Goal: Information Seeking & Learning: Learn about a topic

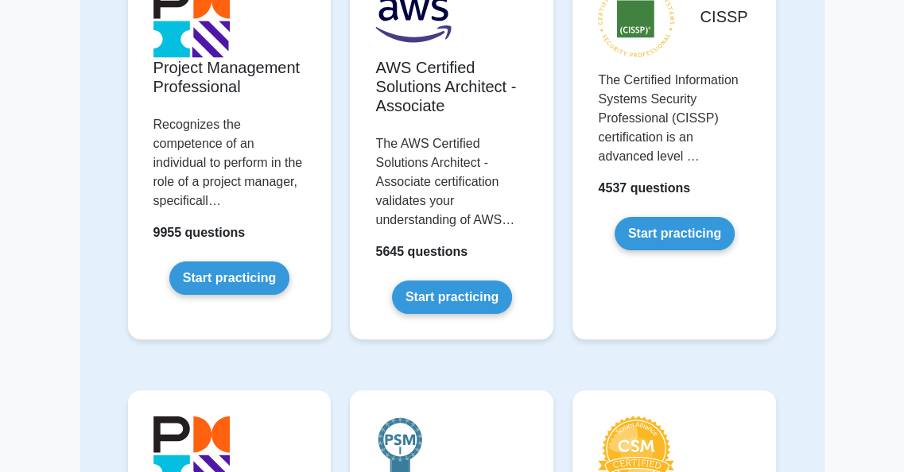
scroll to position [238, 0]
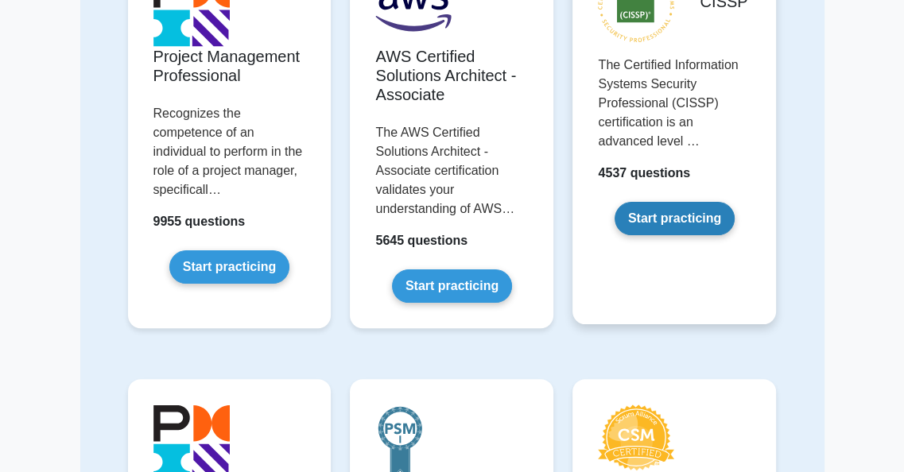
click at [660, 225] on link "Start practicing" at bounding box center [674, 218] width 120 height 33
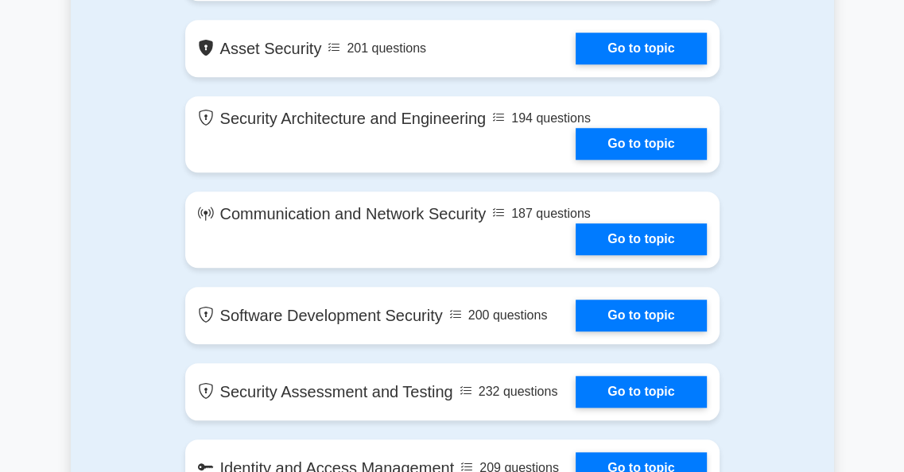
scroll to position [954, 0]
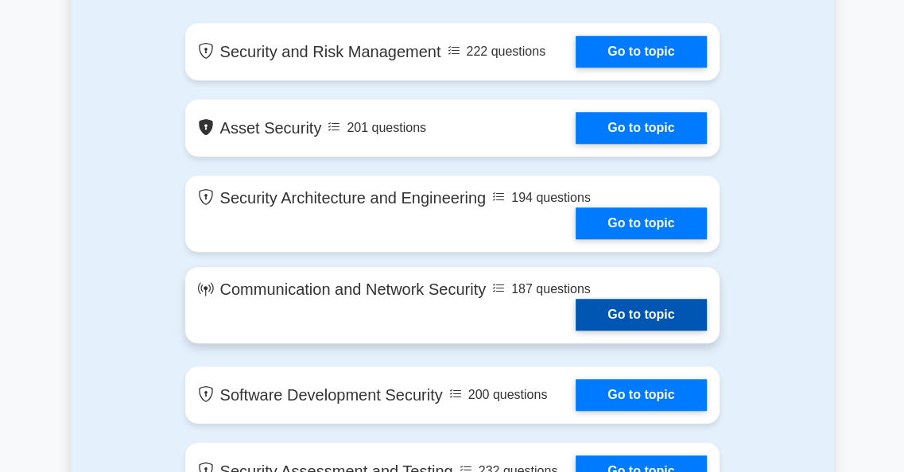
click at [616, 306] on link "Go to topic" at bounding box center [640, 315] width 130 height 32
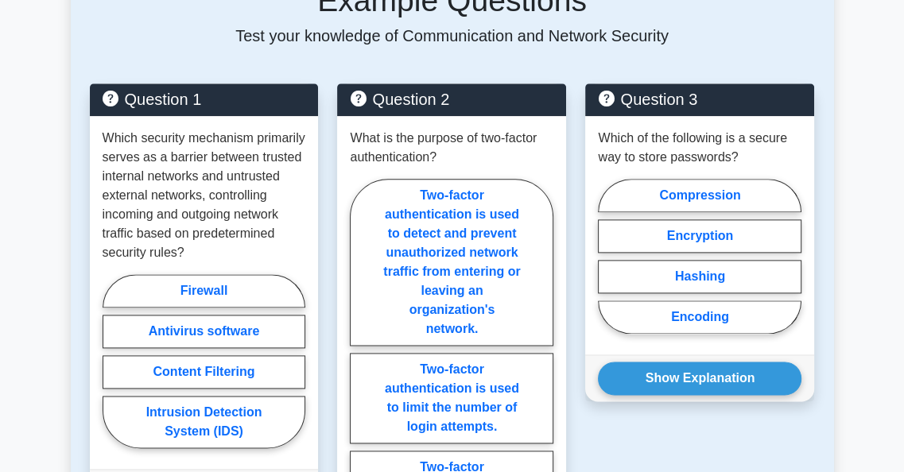
scroll to position [1430, 0]
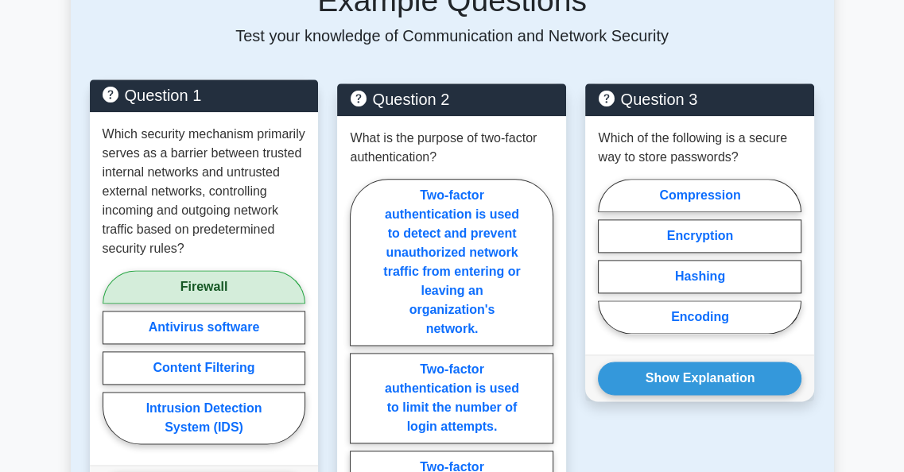
click at [238, 270] on label "Firewall" at bounding box center [204, 286] width 203 height 33
click at [113, 356] on input "Firewall" at bounding box center [108, 361] width 10 height 10
radio input "true"
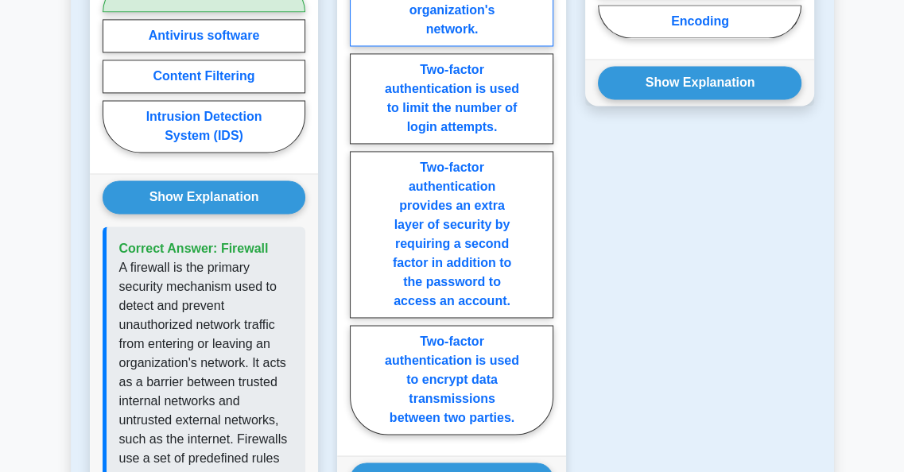
scroll to position [1589, 0]
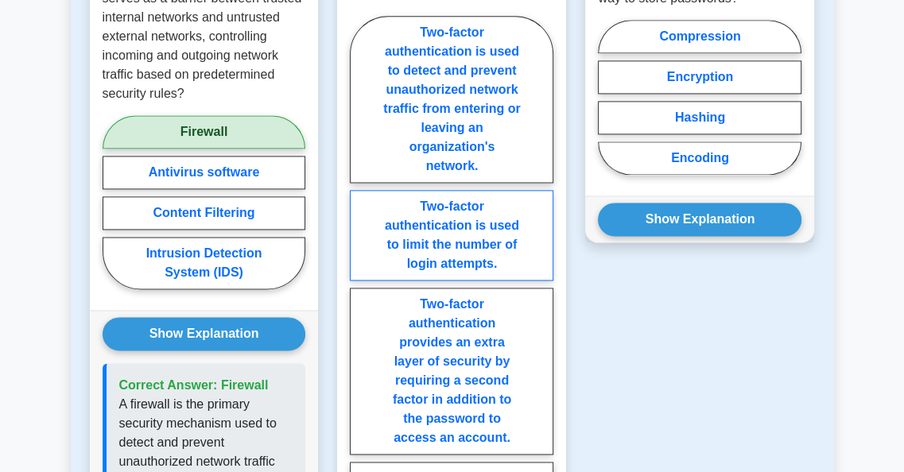
click at [467, 190] on label "Two-factor authentication is used to limit the number of login attempts." at bounding box center [451, 235] width 203 height 91
click at [360, 292] on input "Two-factor authentication is used to limit the number of login attempts." at bounding box center [355, 297] width 10 height 10
radio input "true"
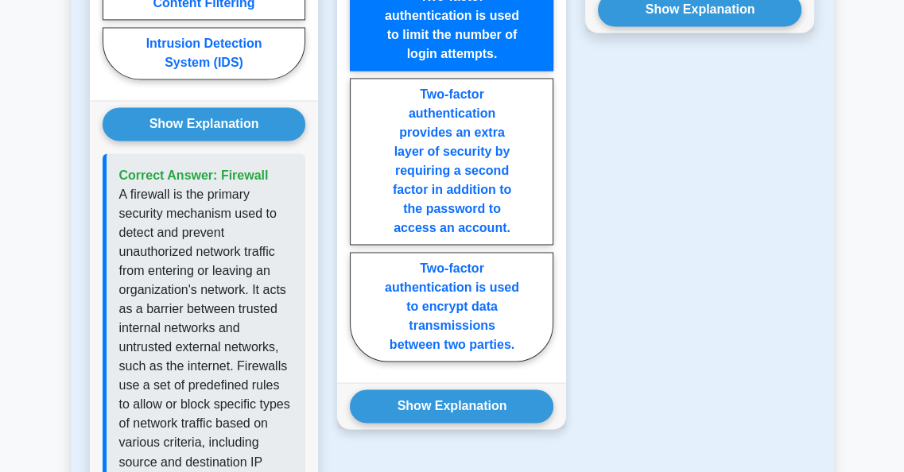
scroll to position [1748, 0]
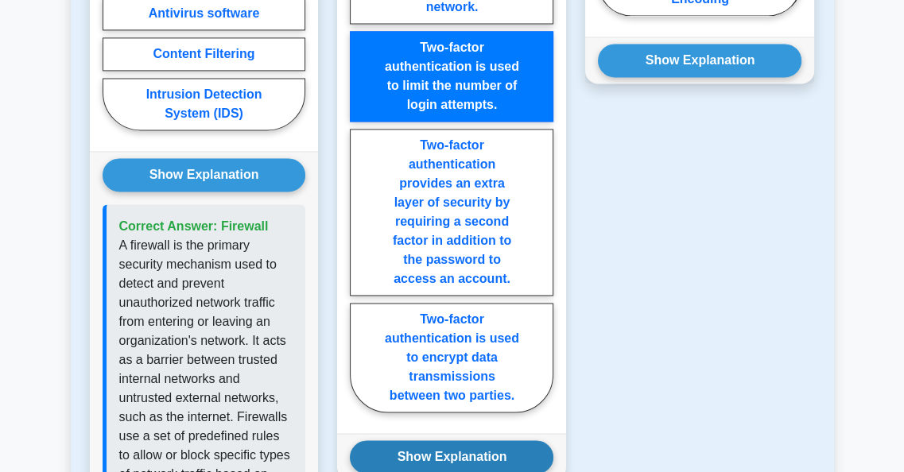
click at [445, 440] on button "Show Explanation" at bounding box center [451, 456] width 203 height 33
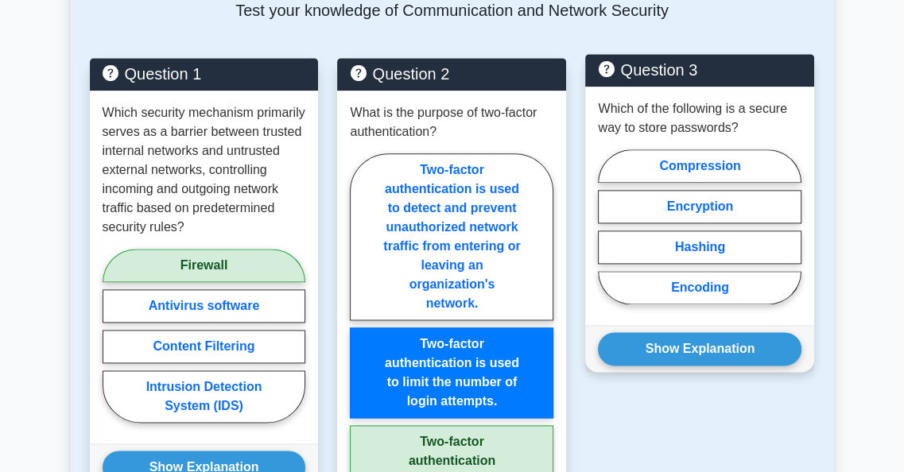
scroll to position [1456, 0]
click at [740, 230] on label "Hashing" at bounding box center [699, 246] width 203 height 33
click at [608, 226] on input "Hashing" at bounding box center [603, 231] width 10 height 10
radio input "true"
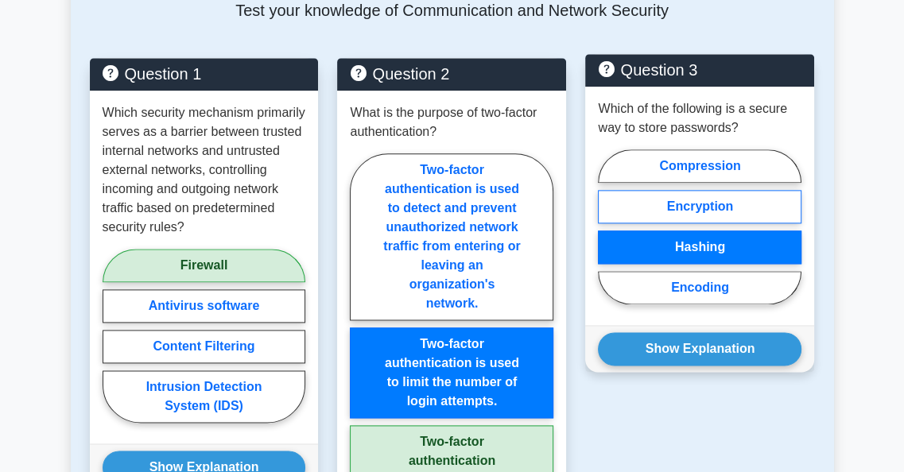
click at [745, 190] on label "Encryption" at bounding box center [699, 206] width 203 height 33
click at [608, 226] on input "Encryption" at bounding box center [603, 231] width 10 height 10
radio input "true"
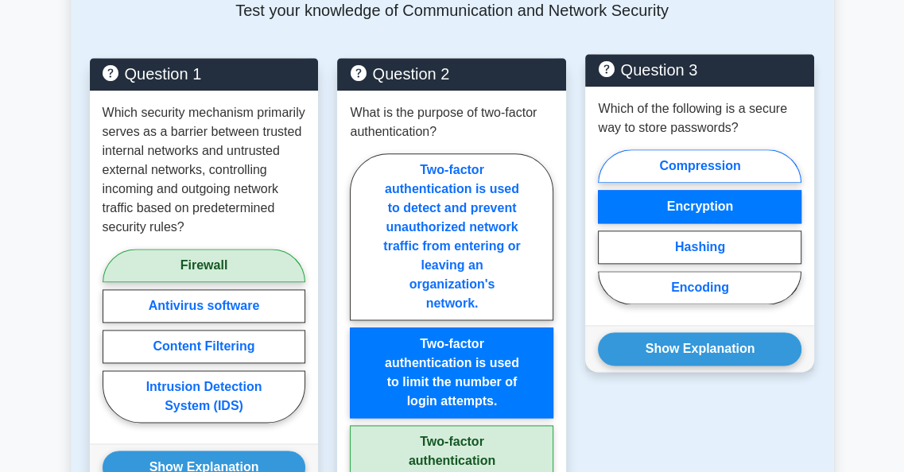
click at [755, 149] on label "Compression" at bounding box center [699, 165] width 203 height 33
click at [608, 226] on input "Compression" at bounding box center [603, 231] width 10 height 10
radio input "true"
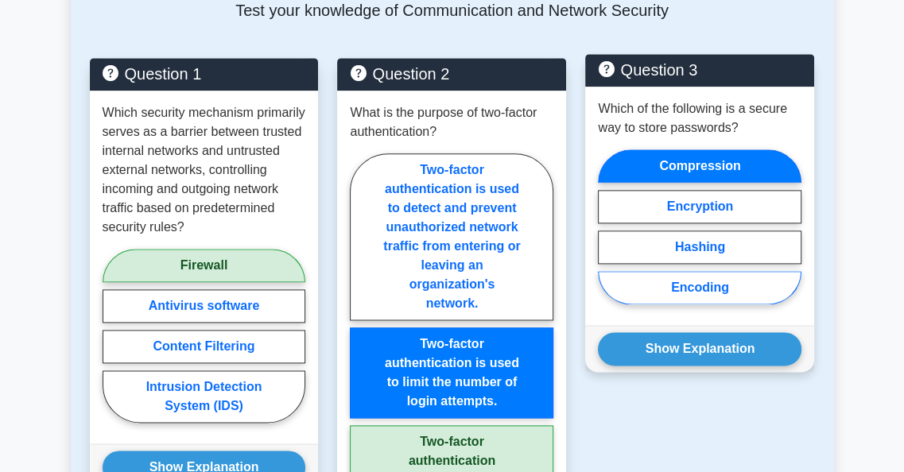
click at [750, 271] on label "Encoding" at bounding box center [699, 287] width 203 height 33
click at [608, 236] on input "Encoding" at bounding box center [603, 231] width 10 height 10
radio input "true"
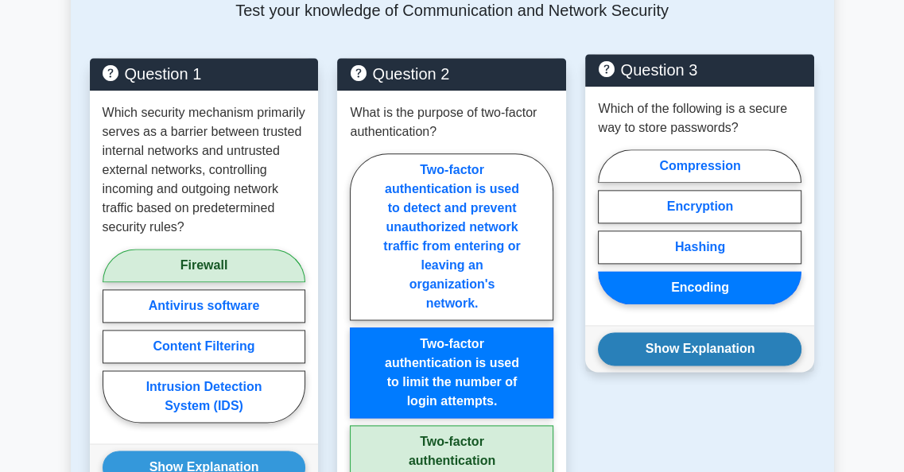
click at [715, 332] on button "Show Explanation" at bounding box center [699, 348] width 203 height 33
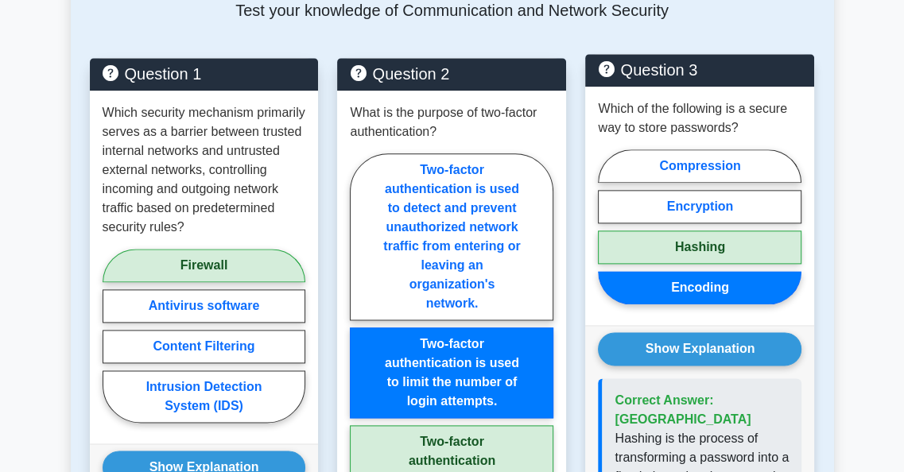
click at [733, 271] on label "Encoding" at bounding box center [699, 287] width 203 height 33
click at [608, 236] on input "Encoding" at bounding box center [603, 231] width 10 height 10
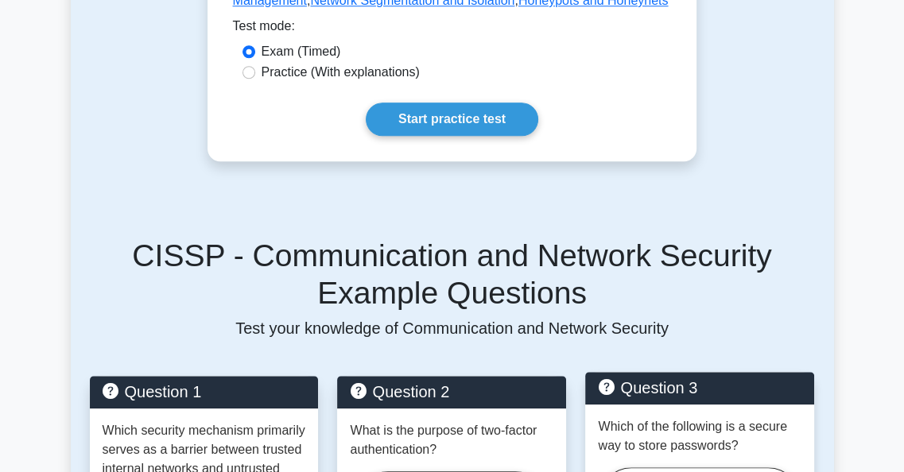
scroll to position [1059, 0]
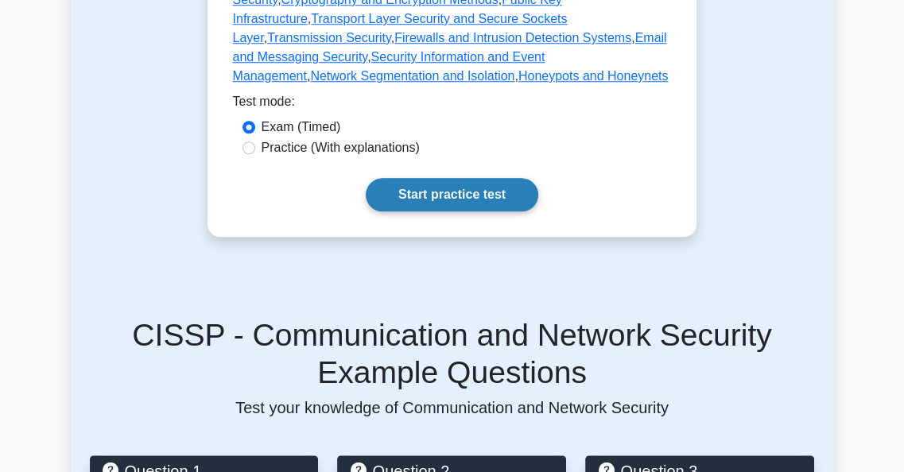
click at [401, 178] on link "Start practice test" at bounding box center [452, 194] width 172 height 33
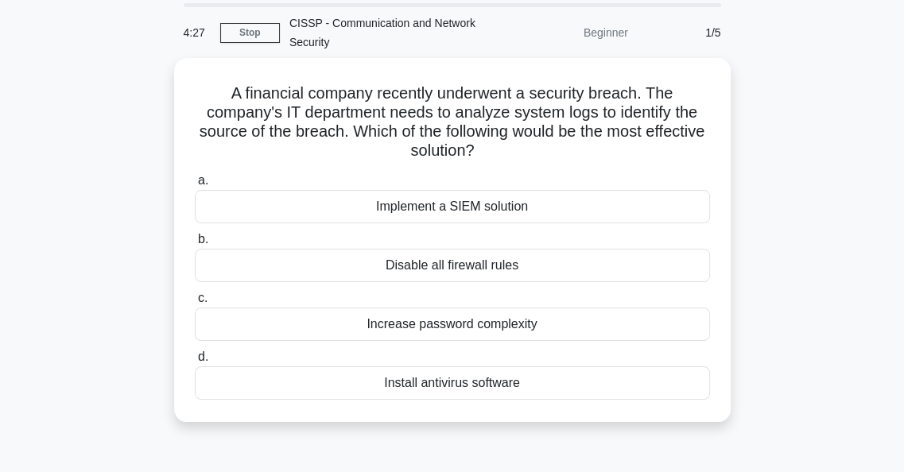
scroll to position [69, 0]
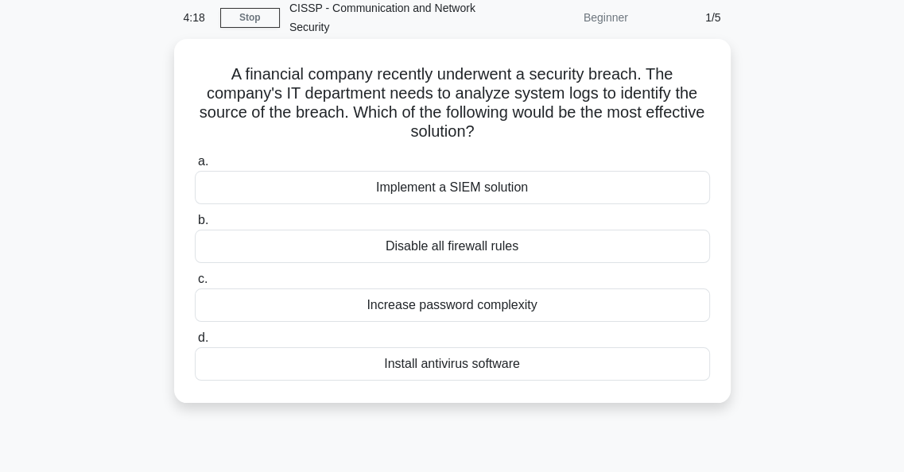
click at [540, 252] on div "Disable all firewall rules" at bounding box center [452, 246] width 515 height 33
click at [195, 226] on input "b. Disable all firewall rules" at bounding box center [195, 220] width 0 height 10
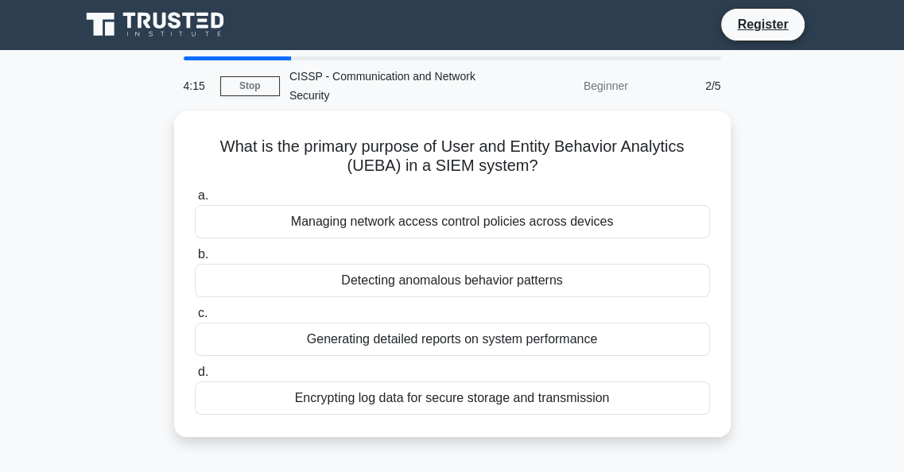
scroll to position [0, 0]
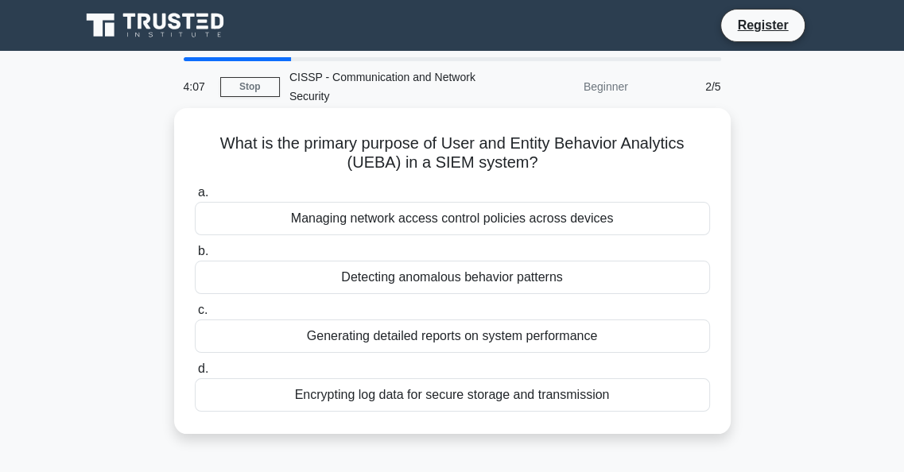
click at [479, 228] on div "Managing network access control policies across devices" at bounding box center [452, 218] width 515 height 33
click at [195, 198] on input "a. Managing network access control policies across devices" at bounding box center [195, 193] width 0 height 10
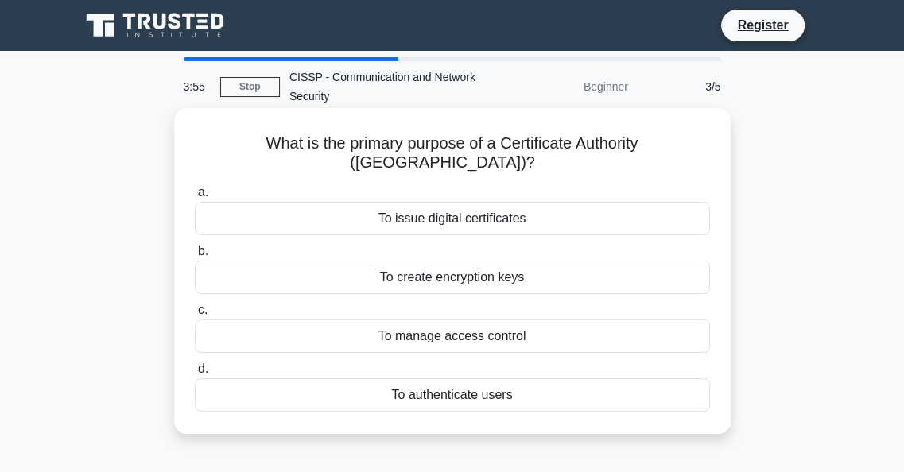
click at [490, 327] on div "To manage access control" at bounding box center [452, 335] width 515 height 33
click at [195, 316] on input "c. To manage access control" at bounding box center [195, 310] width 0 height 10
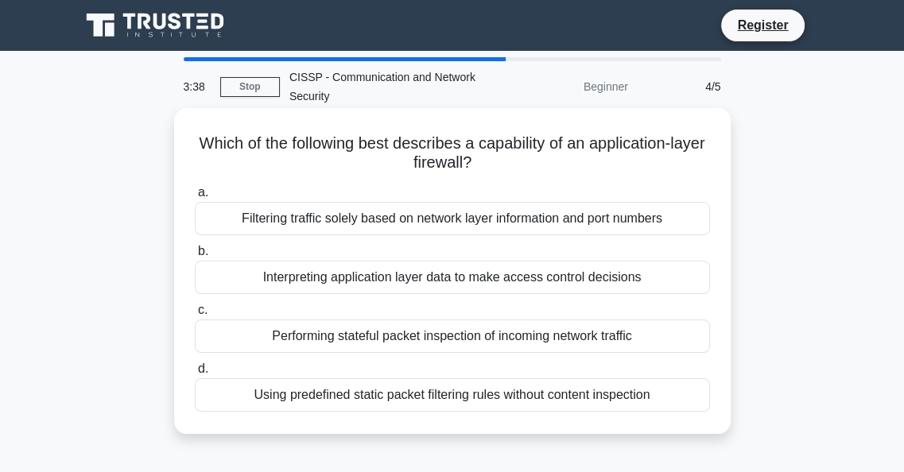
click at [388, 283] on div "Interpreting application layer data to make access control decisions" at bounding box center [452, 277] width 515 height 33
click at [195, 257] on input "b. Interpreting application layer data to make access control decisions" at bounding box center [195, 251] width 0 height 10
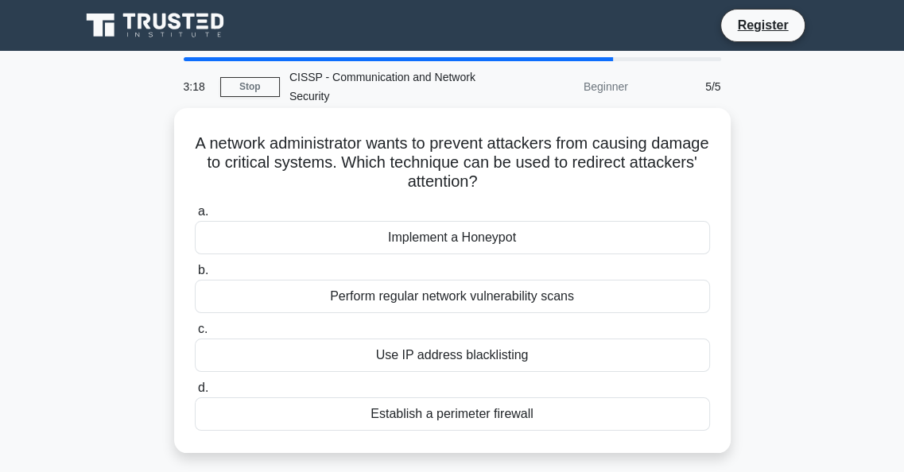
click at [439, 417] on div "Establish a perimeter firewall" at bounding box center [452, 413] width 515 height 33
click at [195, 393] on input "d. Establish a perimeter firewall" at bounding box center [195, 388] width 0 height 10
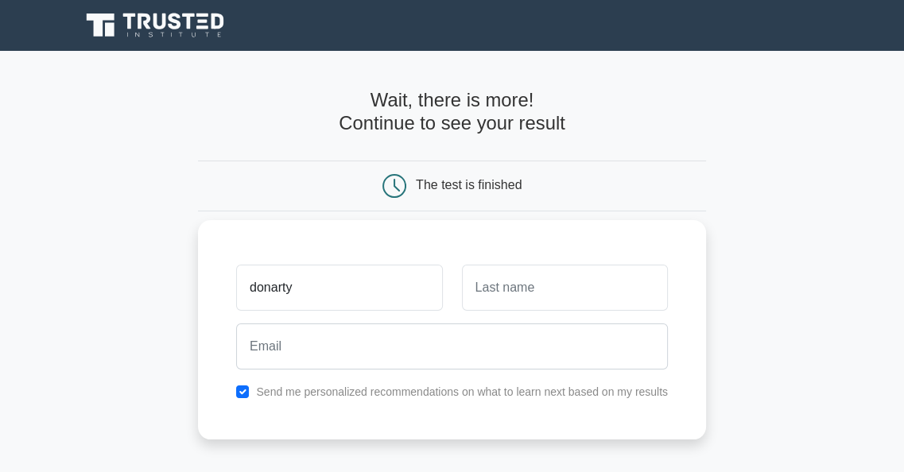
type input "donarty"
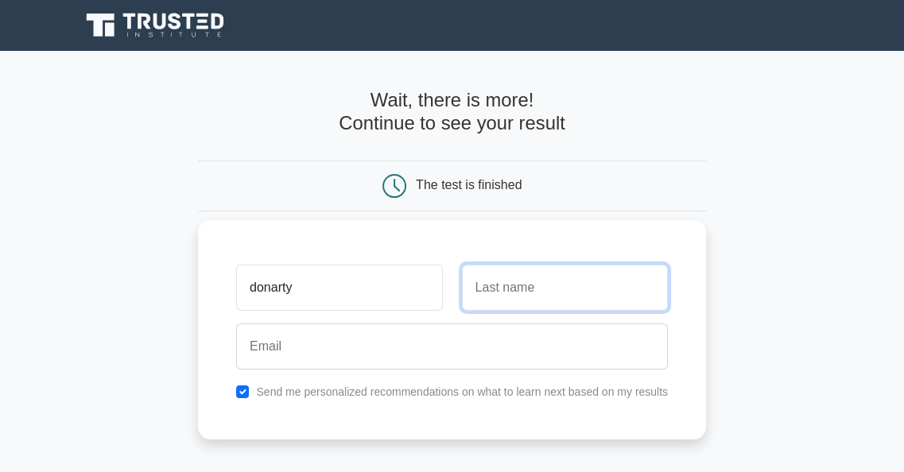
click at [482, 284] on input "text" at bounding box center [565, 288] width 206 height 46
type input "kumburu"
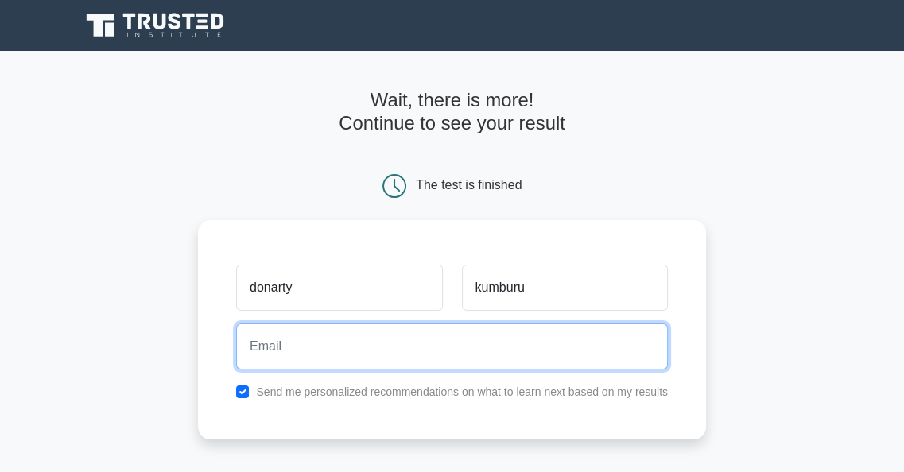
click at [397, 347] on input "email" at bounding box center [452, 346] width 432 height 46
type input "donartyumeme.@com"
